Goal: Navigation & Orientation: Find specific page/section

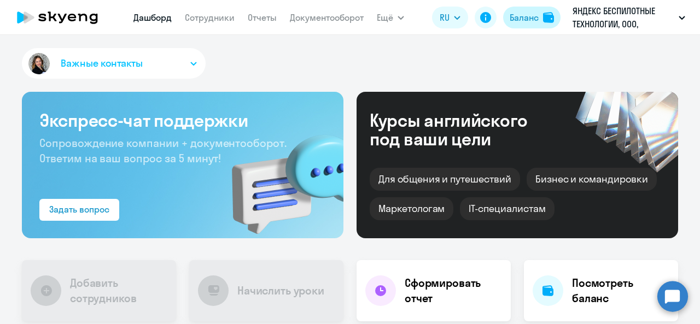
click at [526, 16] on div "Баланс" at bounding box center [523, 17] width 29 height 13
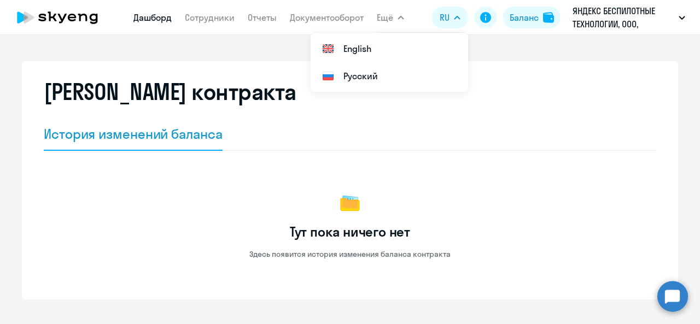
click at [153, 19] on link "Дашборд" at bounding box center [152, 17] width 38 height 11
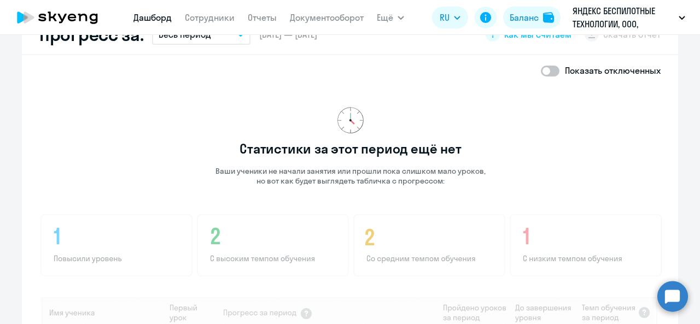
scroll to position [656, 0]
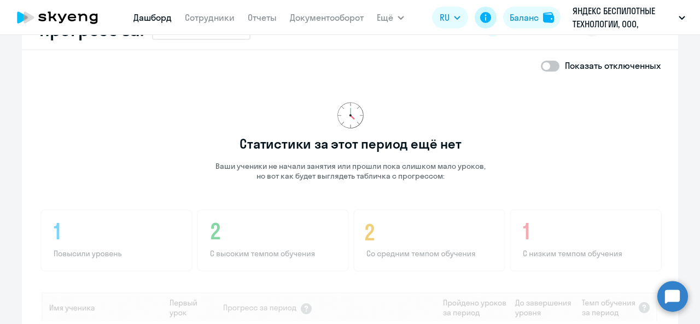
click at [489, 24] on button at bounding box center [485, 18] width 22 height 22
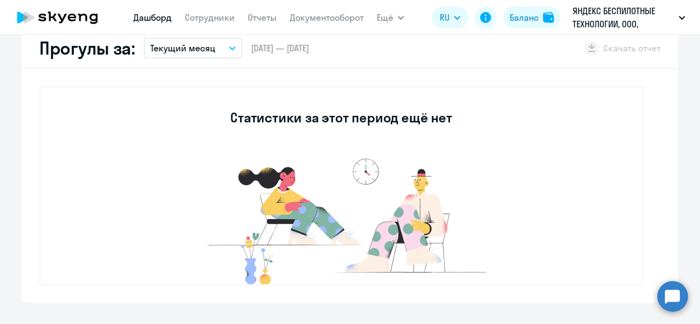
scroll to position [0, 0]
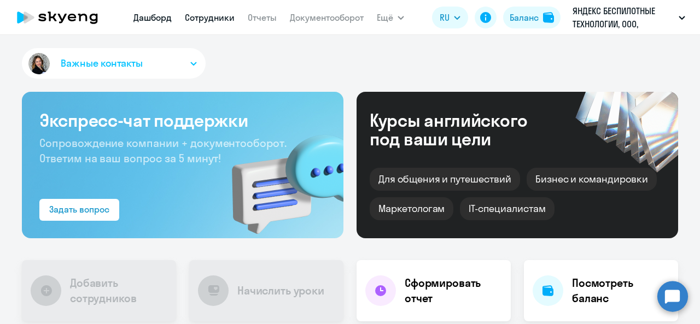
click at [210, 23] on link "Сотрудники" at bounding box center [210, 17] width 50 height 11
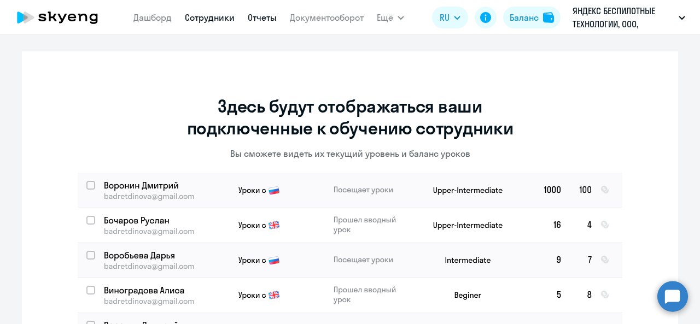
click at [263, 17] on link "Отчеты" at bounding box center [262, 17] width 29 height 11
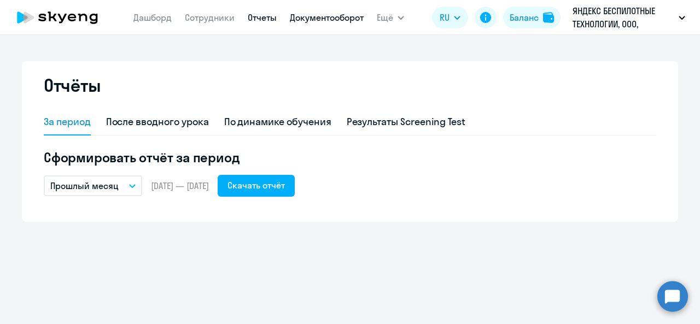
click at [342, 15] on link "Документооборот" at bounding box center [327, 17] width 74 height 11
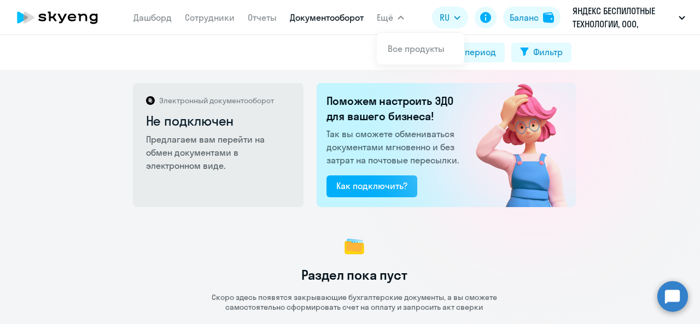
click at [386, 16] on span "Ещё" at bounding box center [385, 17] width 16 height 13
click at [154, 20] on link "Дашборд" at bounding box center [152, 17] width 38 height 11
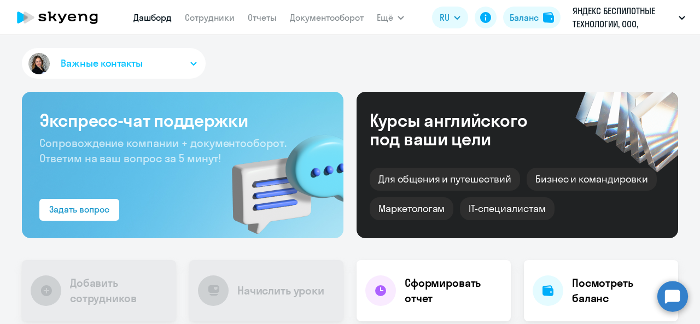
click at [122, 70] on span "Важные контакты" at bounding box center [102, 63] width 82 height 14
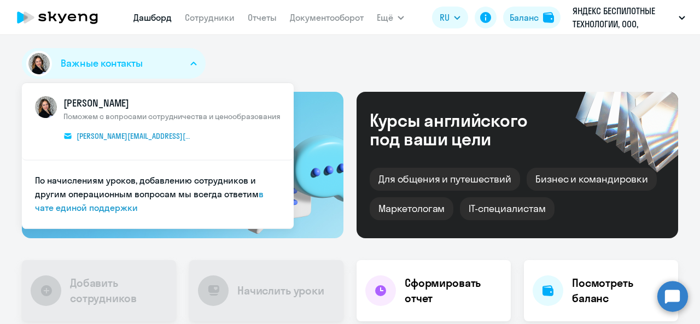
click at [142, 66] on button "Важные контакты" at bounding box center [114, 63] width 184 height 31
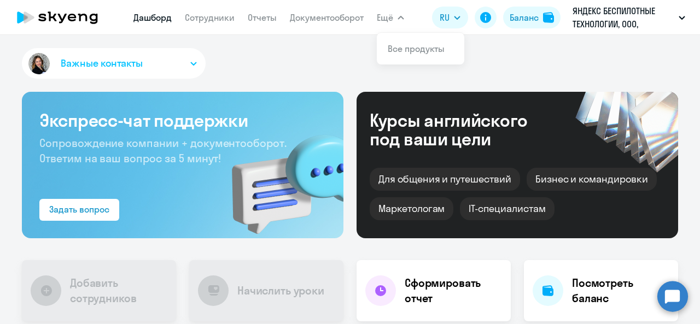
click at [330, 40] on div "Важные контакты [PERSON_NAME] Поможем с вопросами сотрудничества и ценообразова…" at bounding box center [350, 179] width 700 height 289
click at [325, 17] on link "Документооборот" at bounding box center [327, 17] width 74 height 11
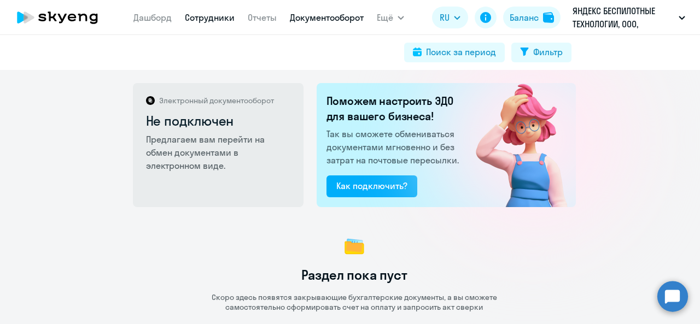
click at [198, 15] on link "Сотрудники" at bounding box center [210, 17] width 50 height 11
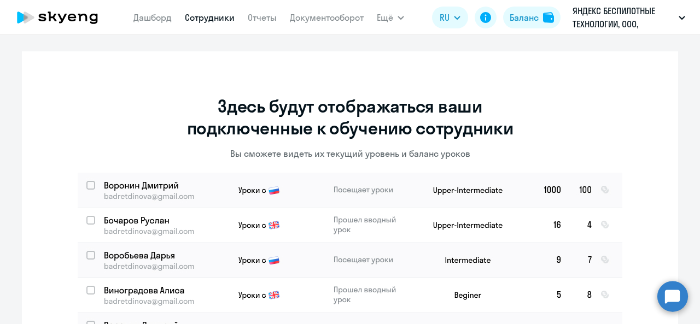
scroll to position [55, 0]
